Goal: Transaction & Acquisition: Purchase product/service

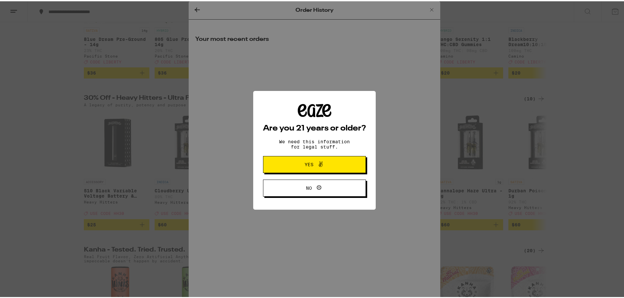
click at [305, 164] on span "Yes" at bounding box center [309, 163] width 9 height 5
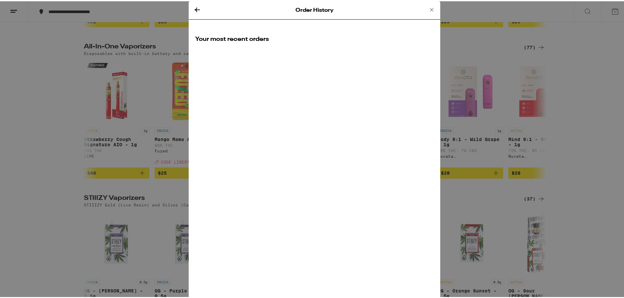
scroll to position [166, 0]
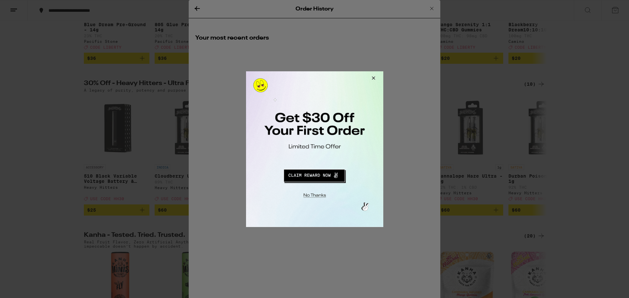
click at [370, 80] on button "Close Modal" at bounding box center [372, 79] width 18 height 16
